Goal: Task Accomplishment & Management: Complete application form

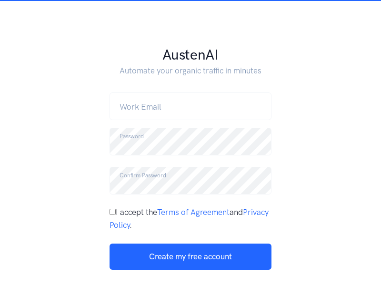
click at [230, 285] on link "Log in" at bounding box center [229, 290] width 19 height 9
